Goal: Task Accomplishment & Management: Complete application form

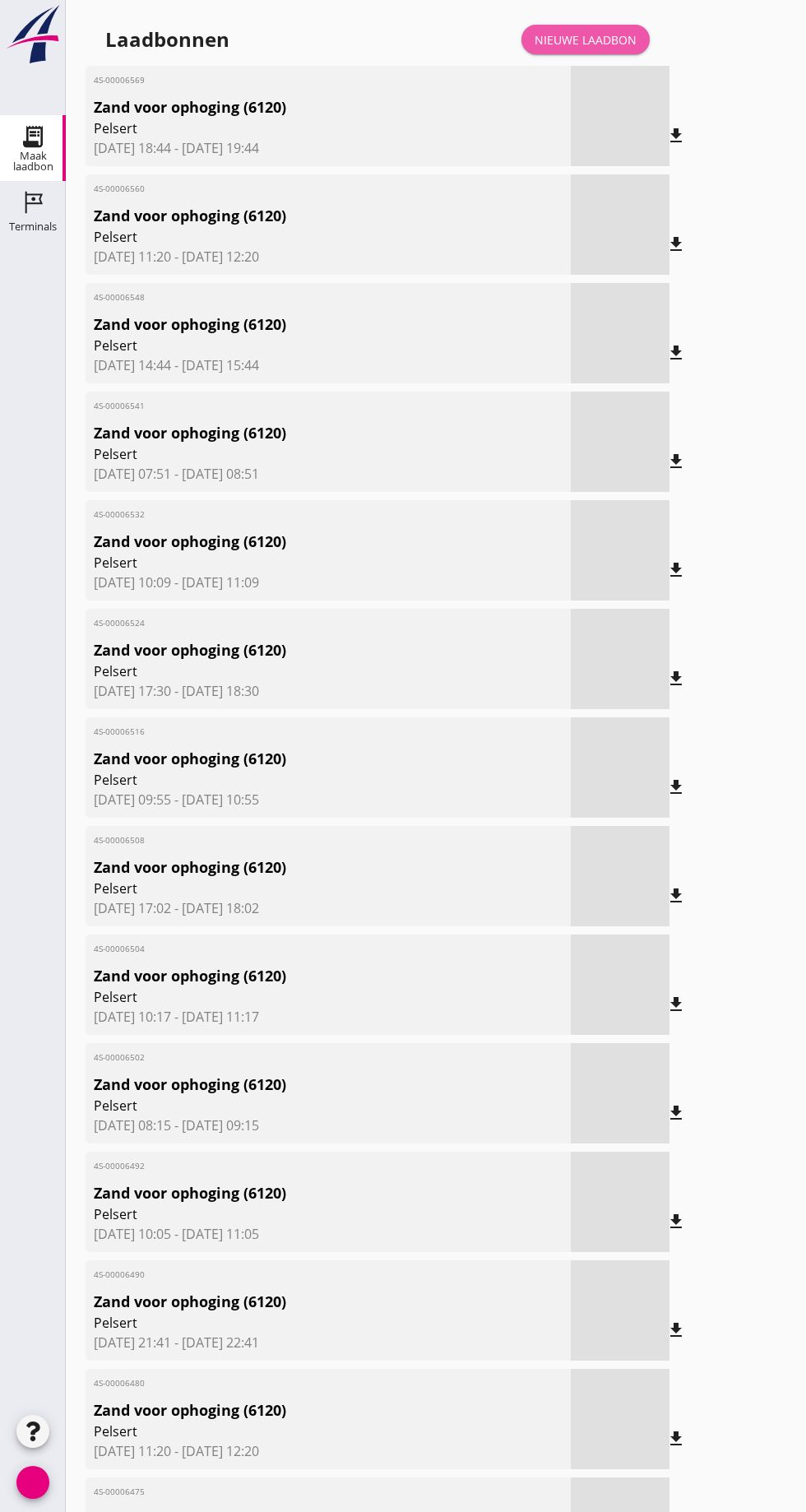
click at [607, 32] on font "Nieuwe laadbon" at bounding box center [586, 40] width 102 height 16
